Goal: Task Accomplishment & Management: Manage account settings

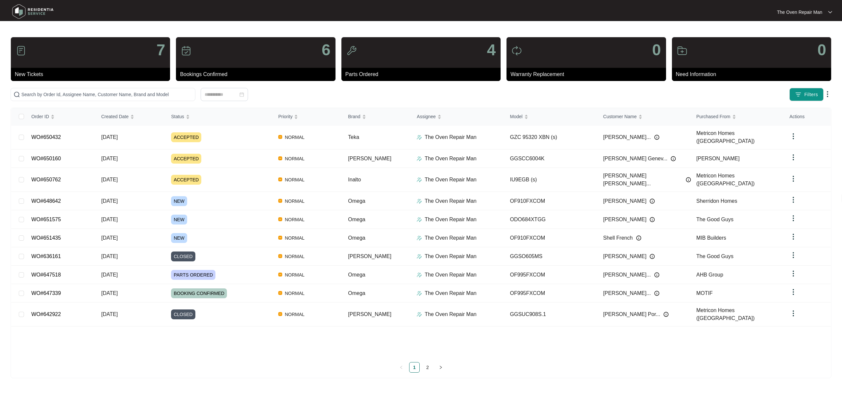
click at [211, 332] on div "Order ID Created Date Status Priority Brand Assignee Model Customer Name Purcha…" at bounding box center [420, 232] width 819 height 249
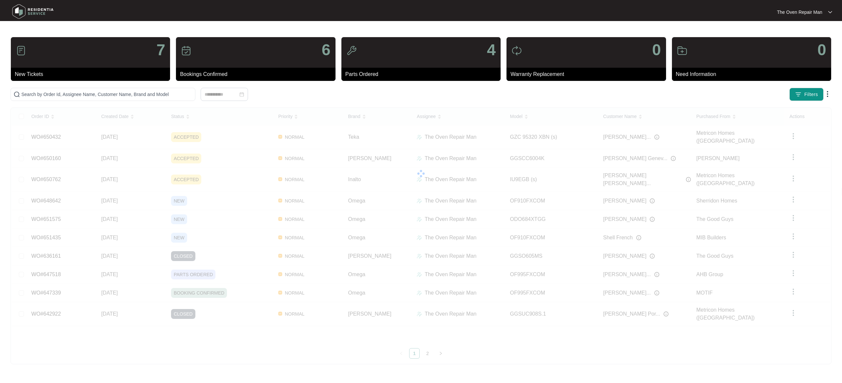
click at [89, 142] on td "WO#650432" at bounding box center [61, 137] width 70 height 24
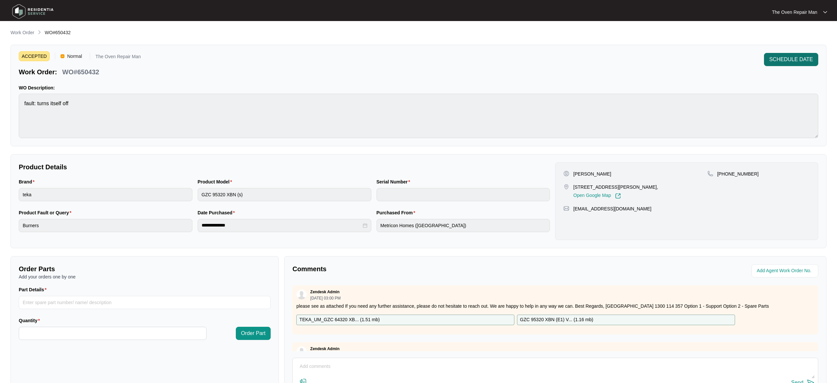
click at [782, 57] on span "SCHEDULE DATE" at bounding box center [791, 60] width 44 height 8
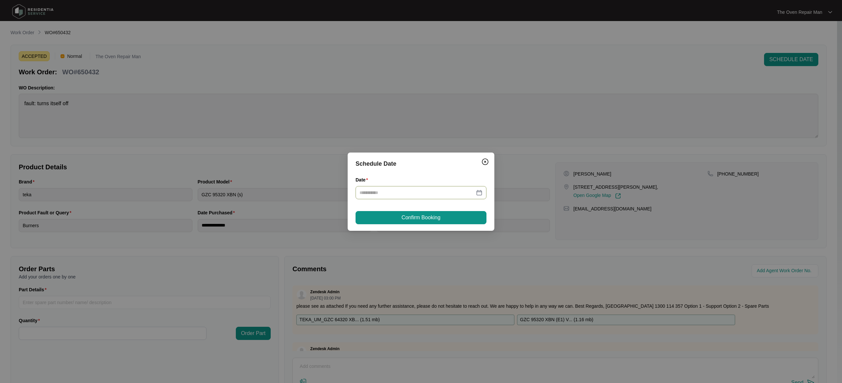
click at [436, 196] on div at bounding box center [420, 192] width 131 height 13
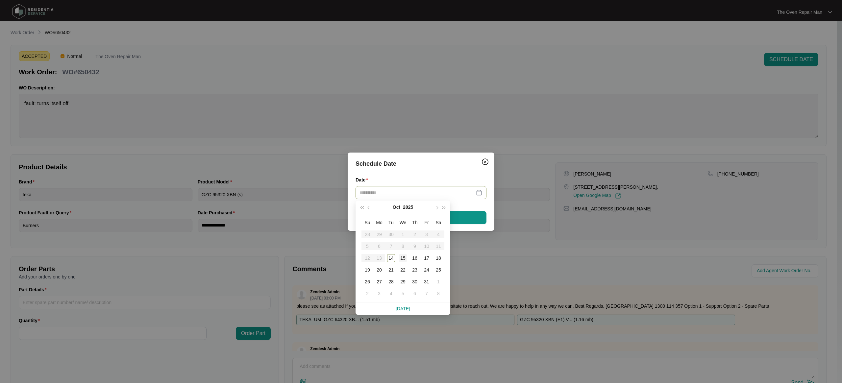
type input "**********"
drag, startPoint x: 403, startPoint y: 259, endPoint x: 425, endPoint y: 235, distance: 32.8
click at [403, 259] on div "15" at bounding box center [403, 258] width 8 height 8
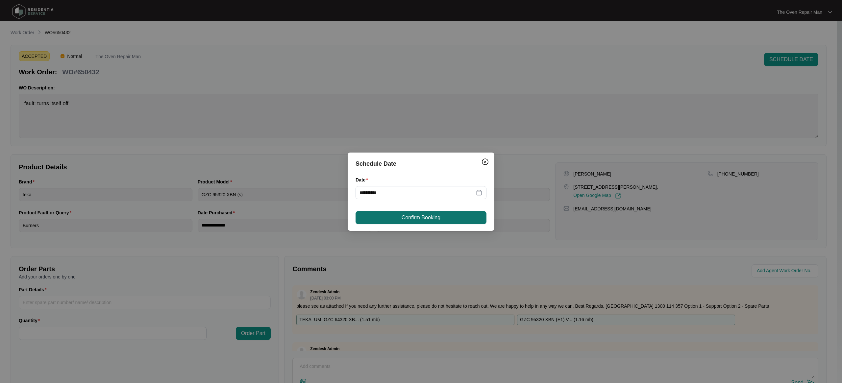
click at [447, 214] on button "Confirm Booking" at bounding box center [420, 217] width 131 height 13
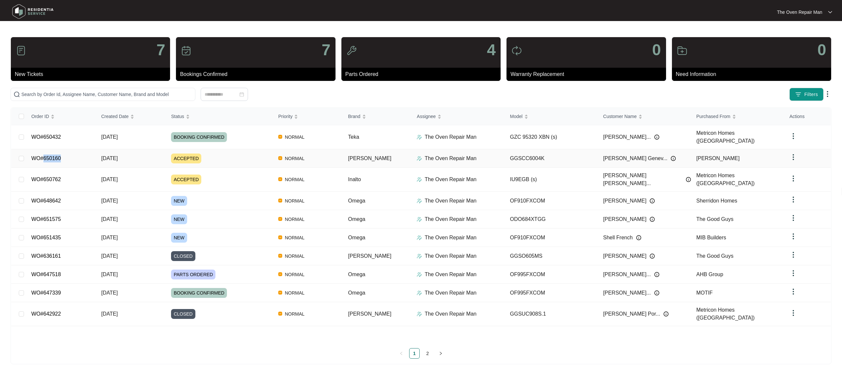
copy link "650160"
drag, startPoint x: 64, startPoint y: 150, endPoint x: 45, endPoint y: 154, distance: 19.1
click at [45, 154] on td "WO#650160" at bounding box center [61, 158] width 70 height 18
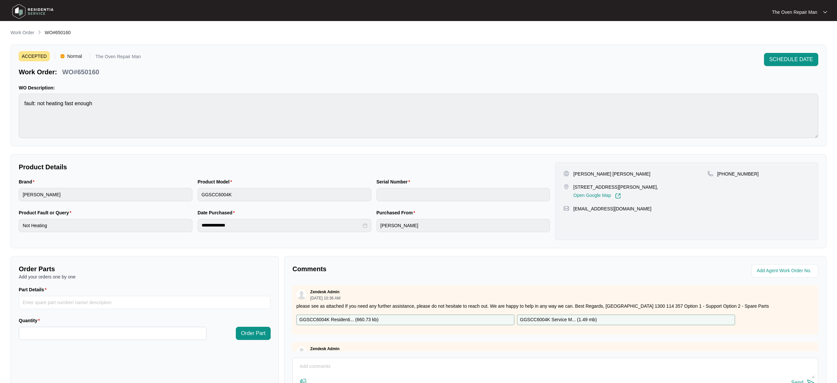
click at [85, 70] on p "WO#650160" at bounding box center [80, 71] width 37 height 9
copy p "650160"
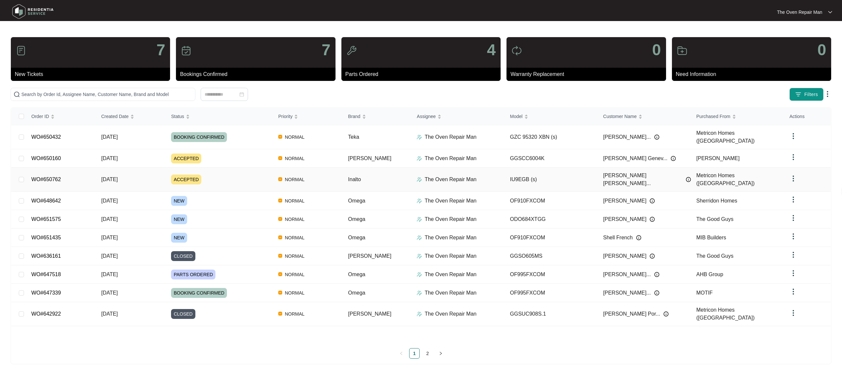
click at [224, 175] on div "ACCEPTED" at bounding box center [222, 180] width 102 height 10
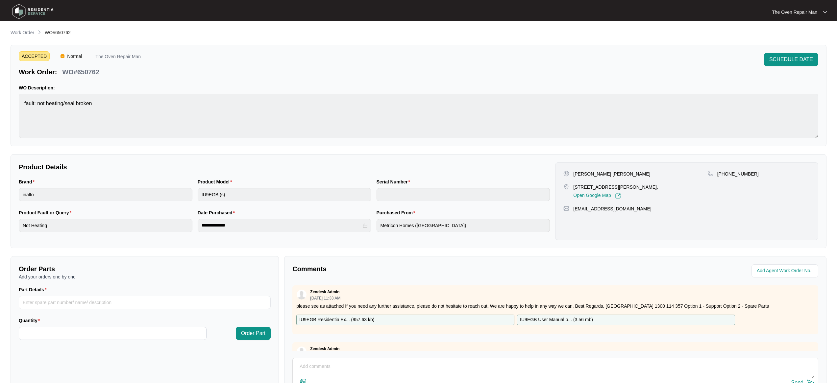
click at [86, 69] on p "WO#650762" at bounding box center [80, 71] width 37 height 9
copy p "650762"
